Goal: Book appointment/travel/reservation

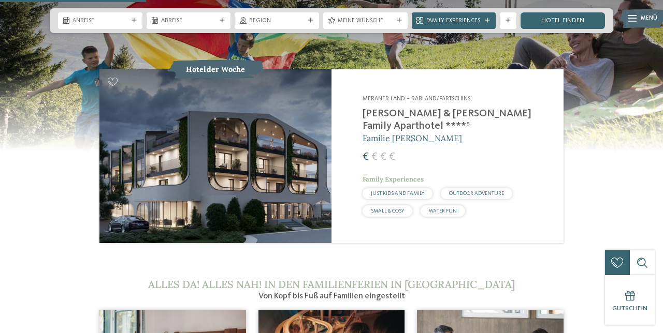
scroll to position [829, 0]
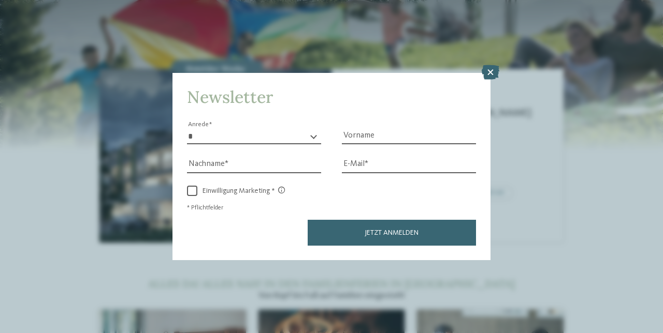
click at [493, 80] on icon at bounding box center [490, 72] width 18 height 14
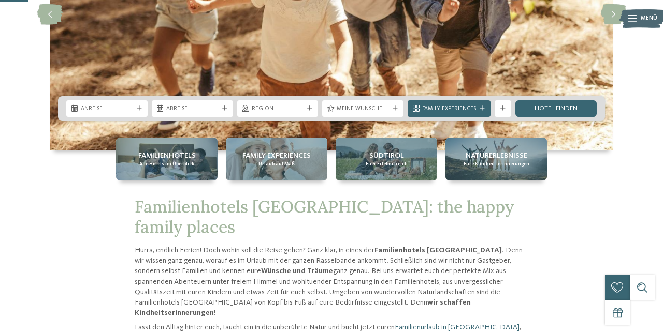
scroll to position [163, 0]
click at [138, 111] on icon at bounding box center [139, 108] width 5 height 5
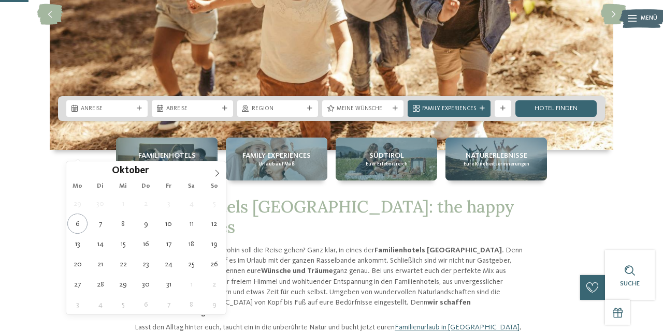
type div "[DATE]"
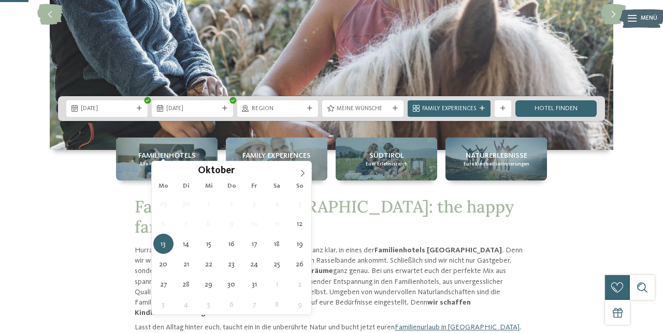
click at [219, 113] on div "[DATE]" at bounding box center [192, 108] width 56 height 9
type div "[DATE]"
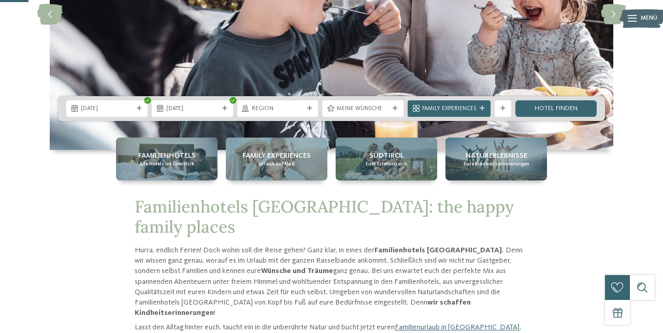
click at [304, 113] on div "Region" at bounding box center [278, 108] width 56 height 9
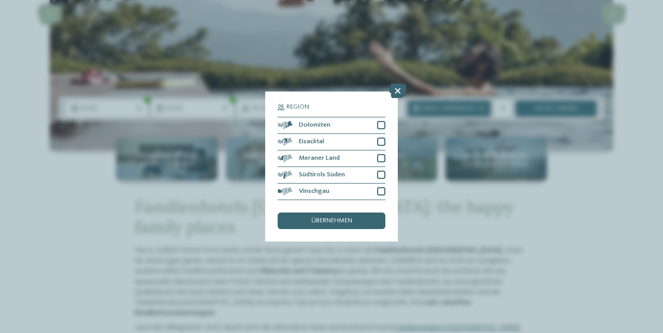
click at [382, 179] on div at bounding box center [381, 175] width 8 height 8
click at [343, 225] on span "übernehmen" at bounding box center [331, 221] width 41 height 7
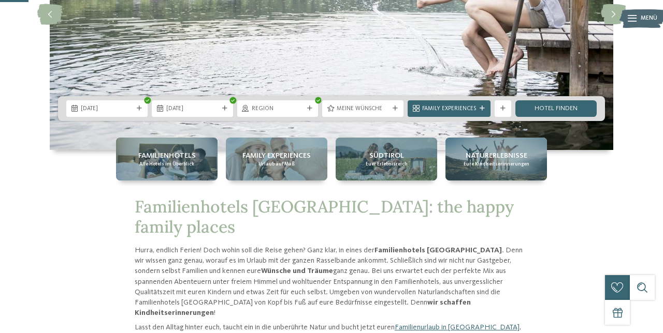
click at [558, 117] on link "Hotel finden" at bounding box center [555, 108] width 81 height 17
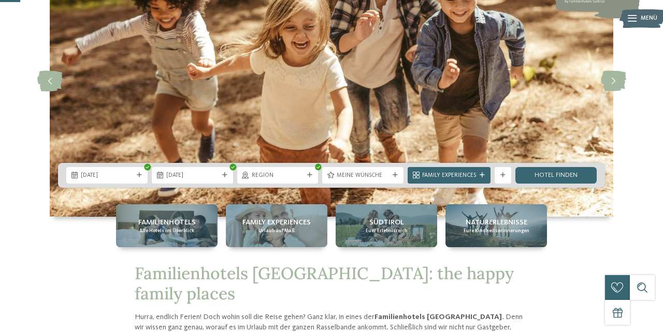
scroll to position [0, 0]
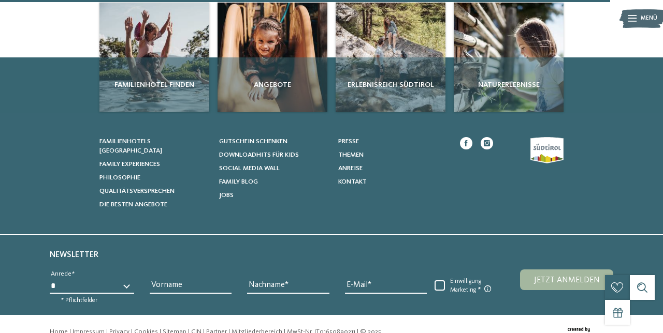
scroll to position [423, 0]
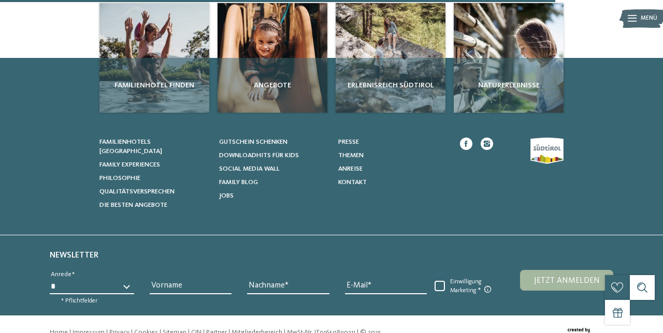
click at [169, 113] on div "Familienhotel finden" at bounding box center [154, 85] width 110 height 55
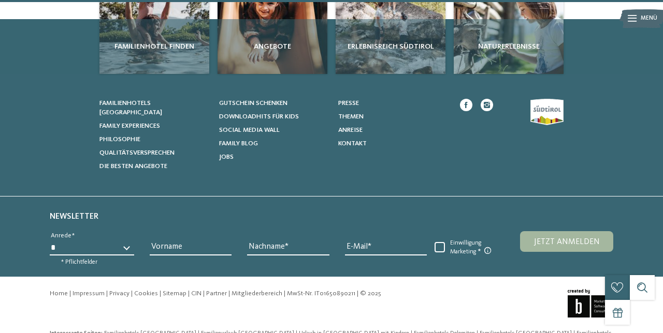
scroll to position [476, 0]
